Goal: Information Seeking & Learning: Learn about a topic

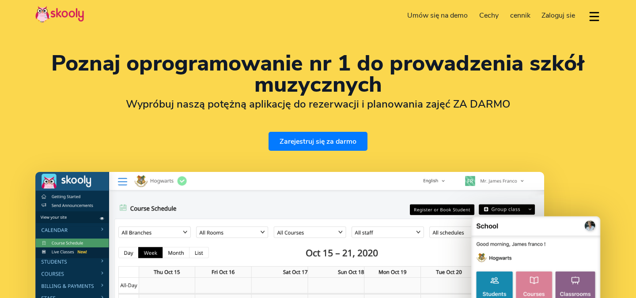
select select "pl"
select select "48"
select select "[GEOGRAPHIC_DATA]"
select select "Europe/[GEOGRAPHIC_DATA]"
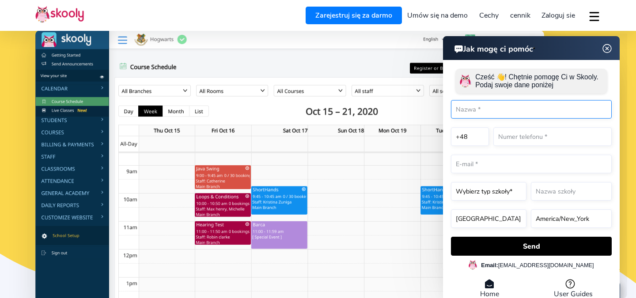
scroll to position [44, 0]
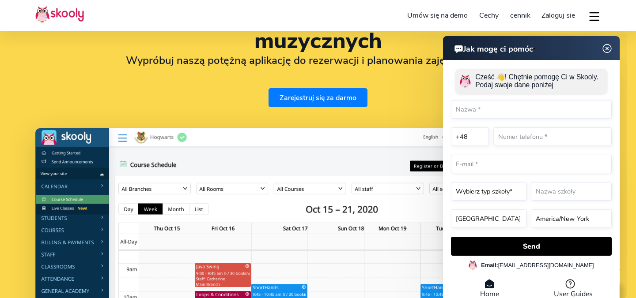
click at [519, 16] on span "cennik" at bounding box center [520, 16] width 20 height 10
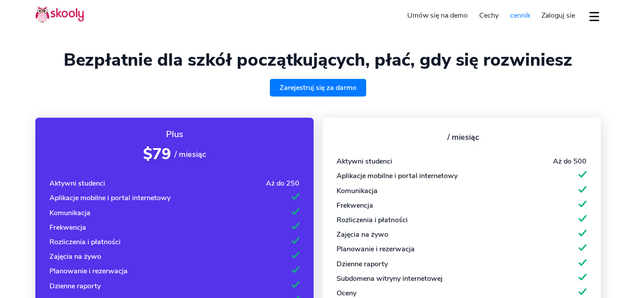
select select "pl"
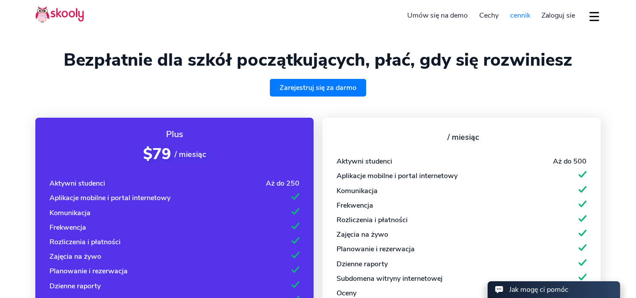
select select "48"
select select "[GEOGRAPHIC_DATA]"
select select "Europe/[GEOGRAPHIC_DATA]"
